Goal: Information Seeking & Learning: Find specific page/section

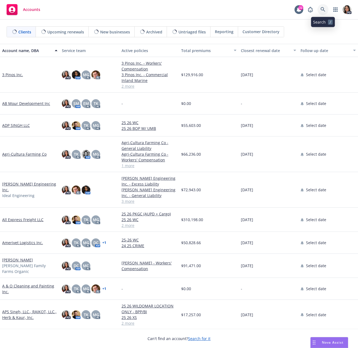
click at [323, 9] on icon at bounding box center [323, 9] width 5 height 5
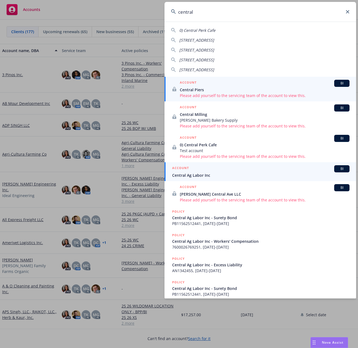
type input "central"
click at [203, 169] on div "ACCOUNT BI" at bounding box center [260, 168] width 177 height 7
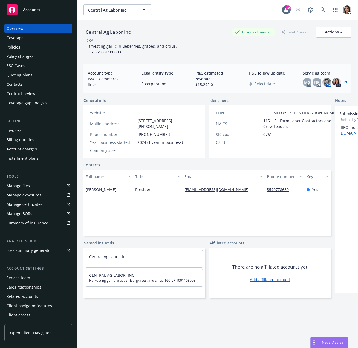
click at [36, 50] on div "Policies" at bounding box center [39, 47] width 64 height 9
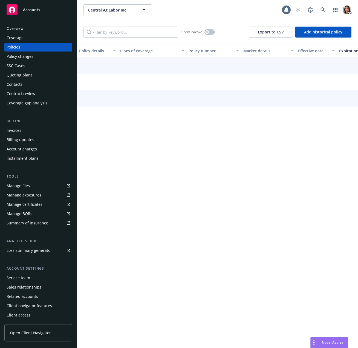
click at [42, 46] on div "Policies" at bounding box center [39, 47] width 64 height 9
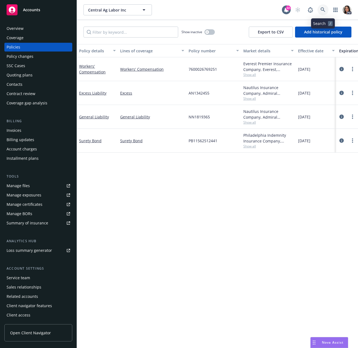
click at [321, 10] on link at bounding box center [323, 9] width 11 height 11
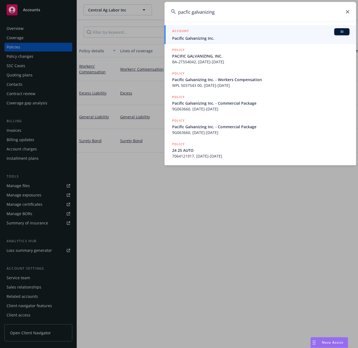
type input "pacfic galvanizing"
click at [238, 31] on div "ACCOUNT BI" at bounding box center [260, 31] width 177 height 7
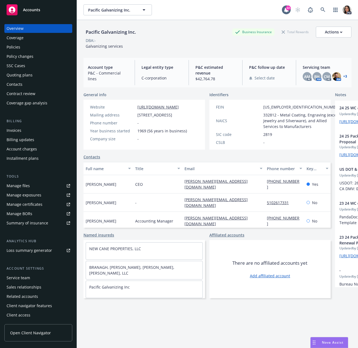
click at [20, 45] on div "Policies" at bounding box center [14, 47] width 14 height 9
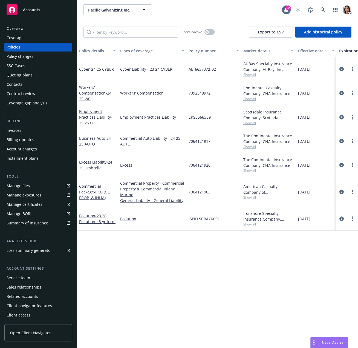
click at [97, 89] on div "Workers' Compensation - 24 25 WC" at bounding box center [97, 92] width 37 height 17
click at [97, 92] on link "Workers' Compensation - 24 25 WC" at bounding box center [95, 93] width 32 height 17
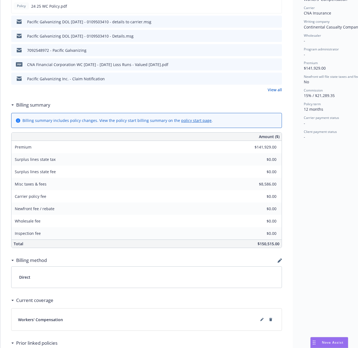
scroll to position [164, 0]
